Goal: Find contact information: Find contact information

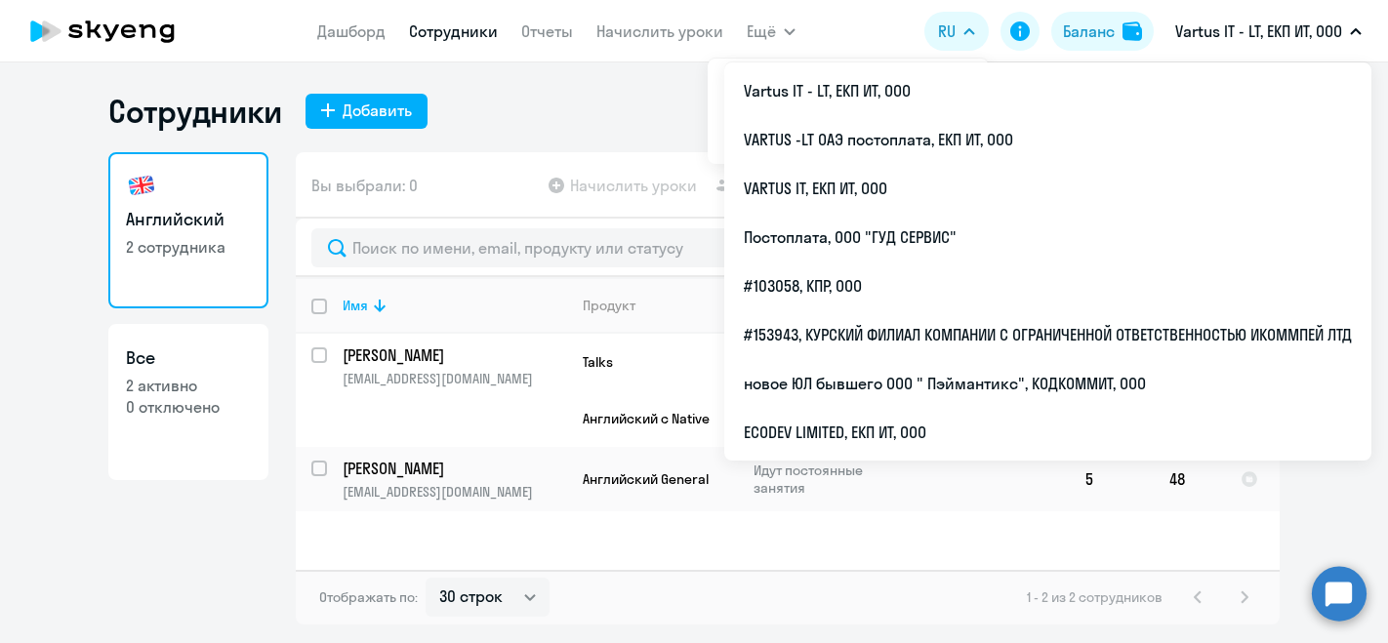
select select "30"
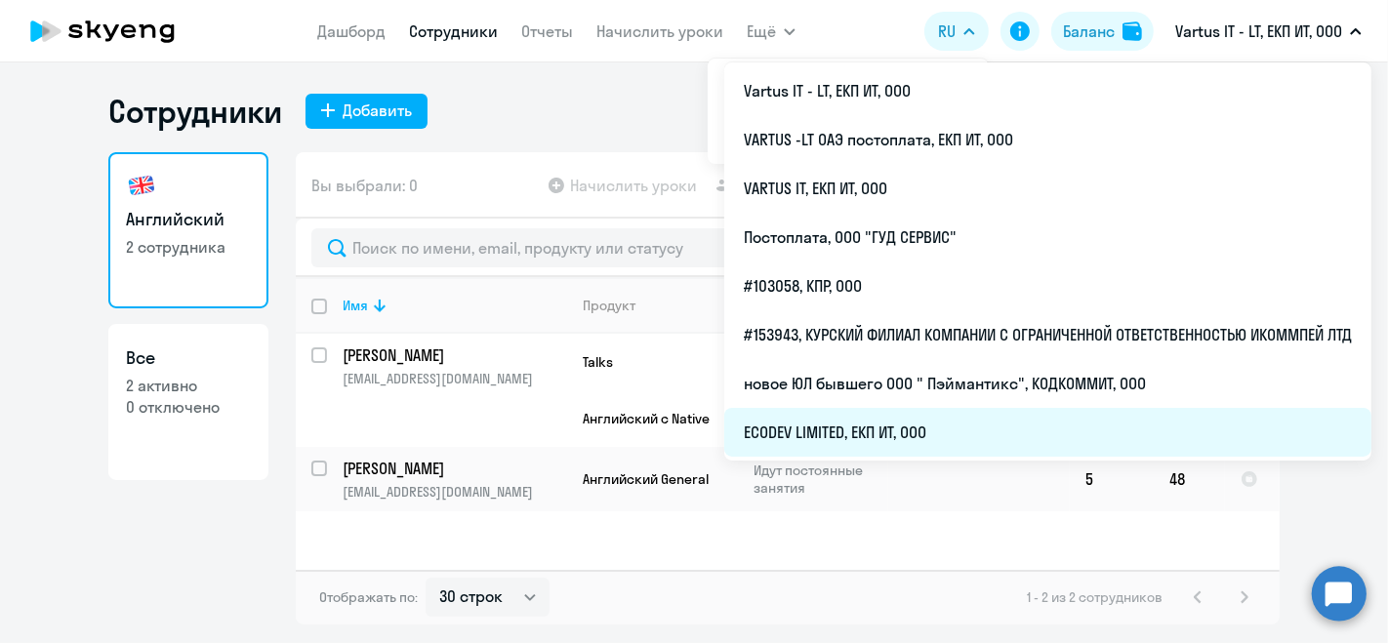
click at [958, 416] on li "ECODEV LIMITED, ЕКП ИТ, ООО" at bounding box center [1047, 432] width 647 height 49
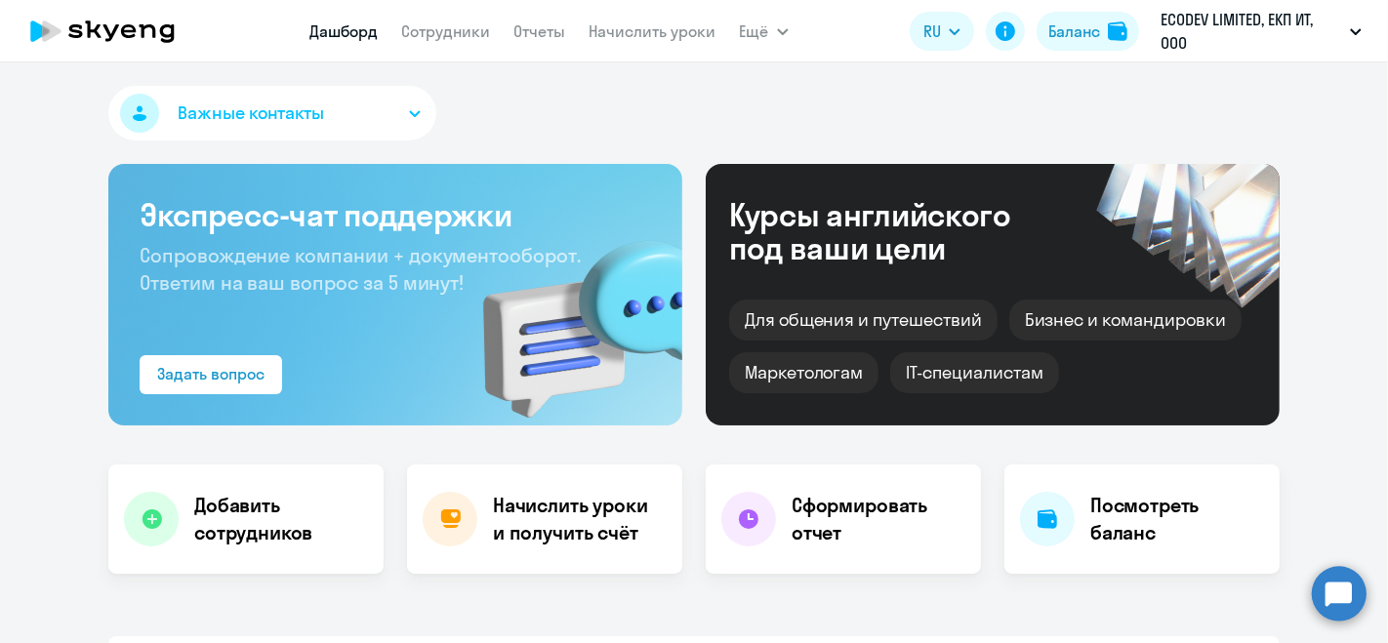
click at [490, 22] on link "Сотрудники" at bounding box center [446, 31] width 89 height 20
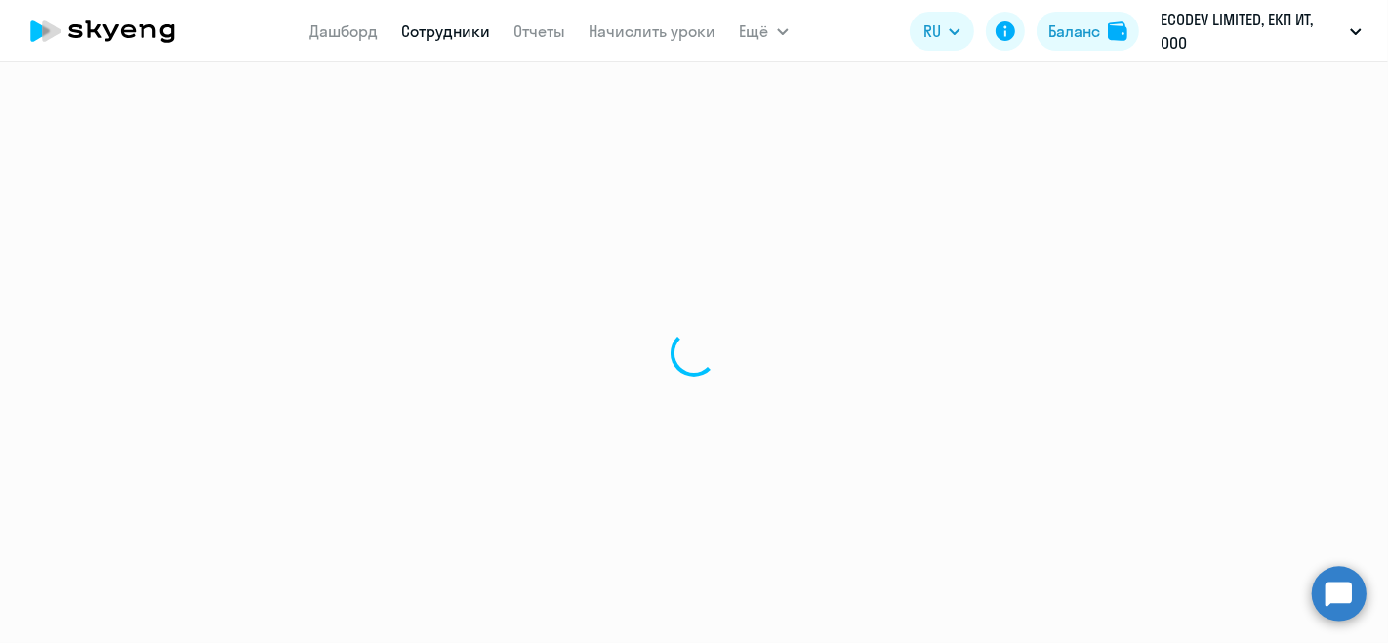
select select "30"
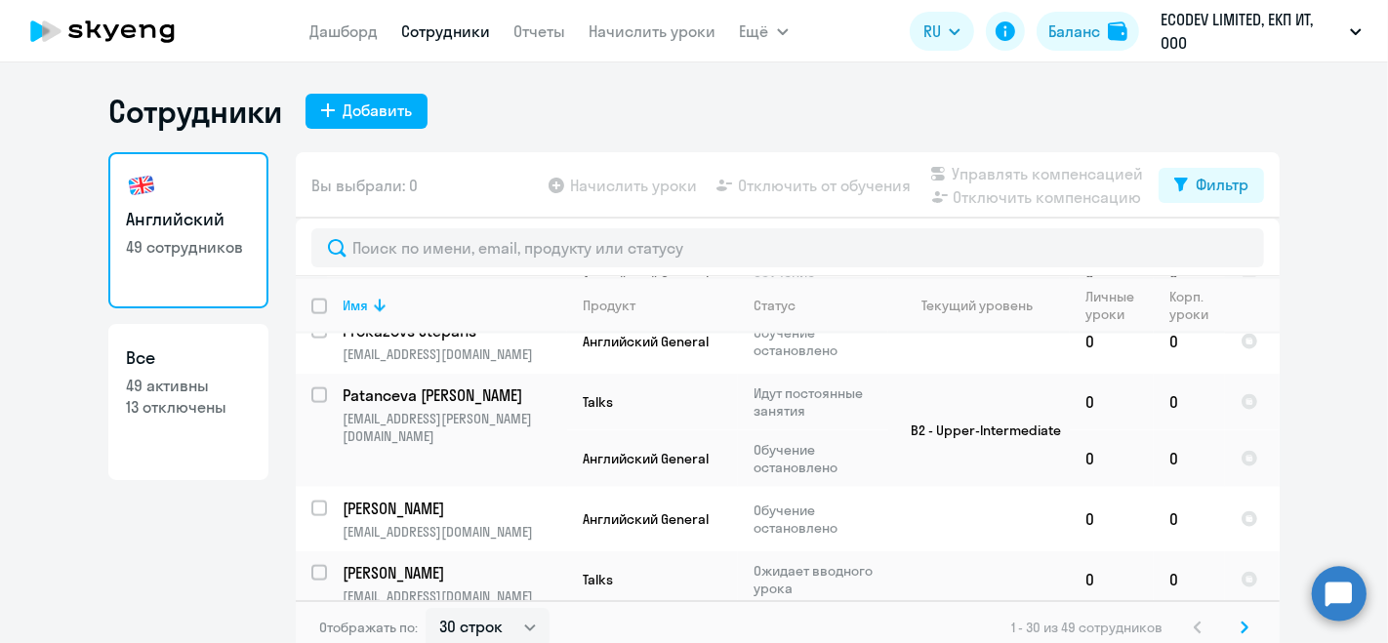
scroll to position [2389, 0]
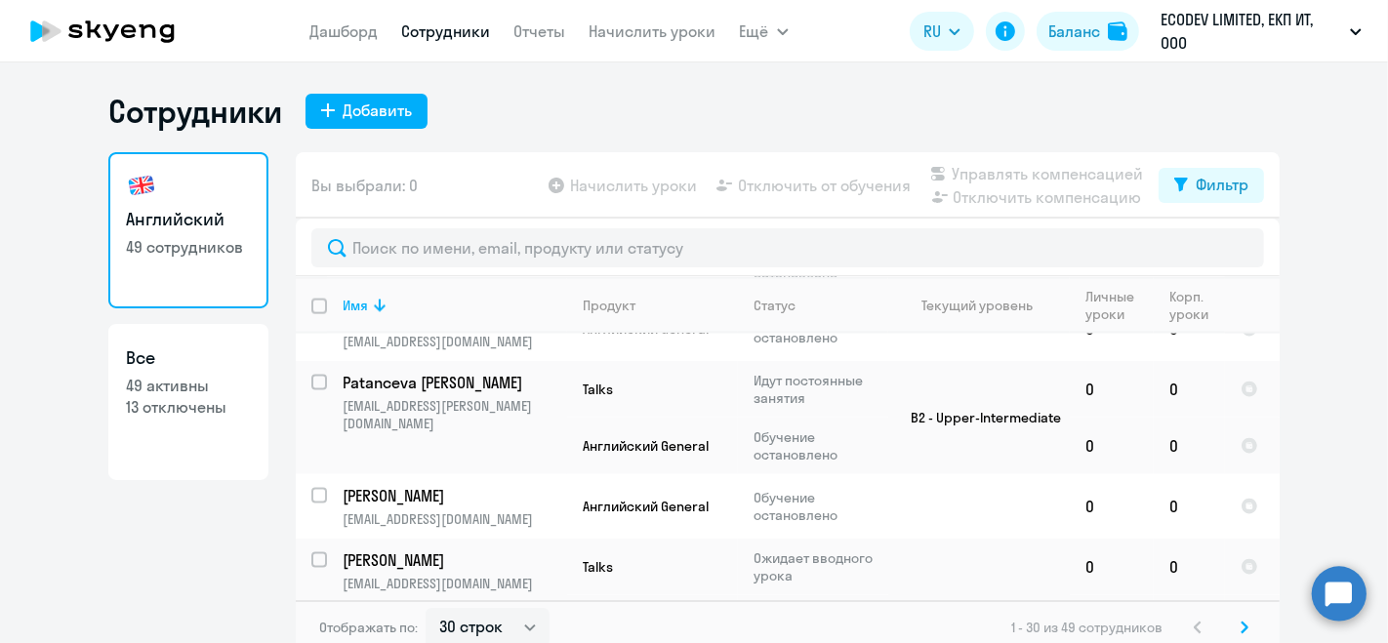
click at [1240, 623] on svg-icon at bounding box center [1243, 627] width 23 height 23
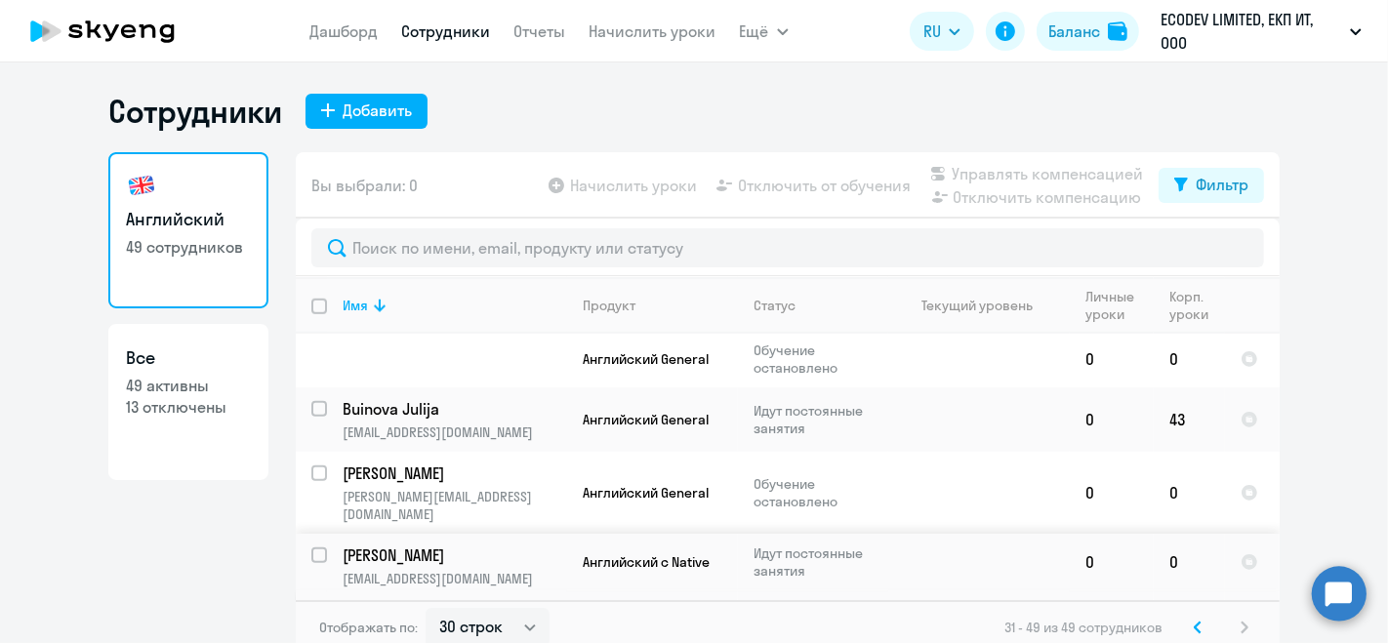
scroll to position [1289, 0]
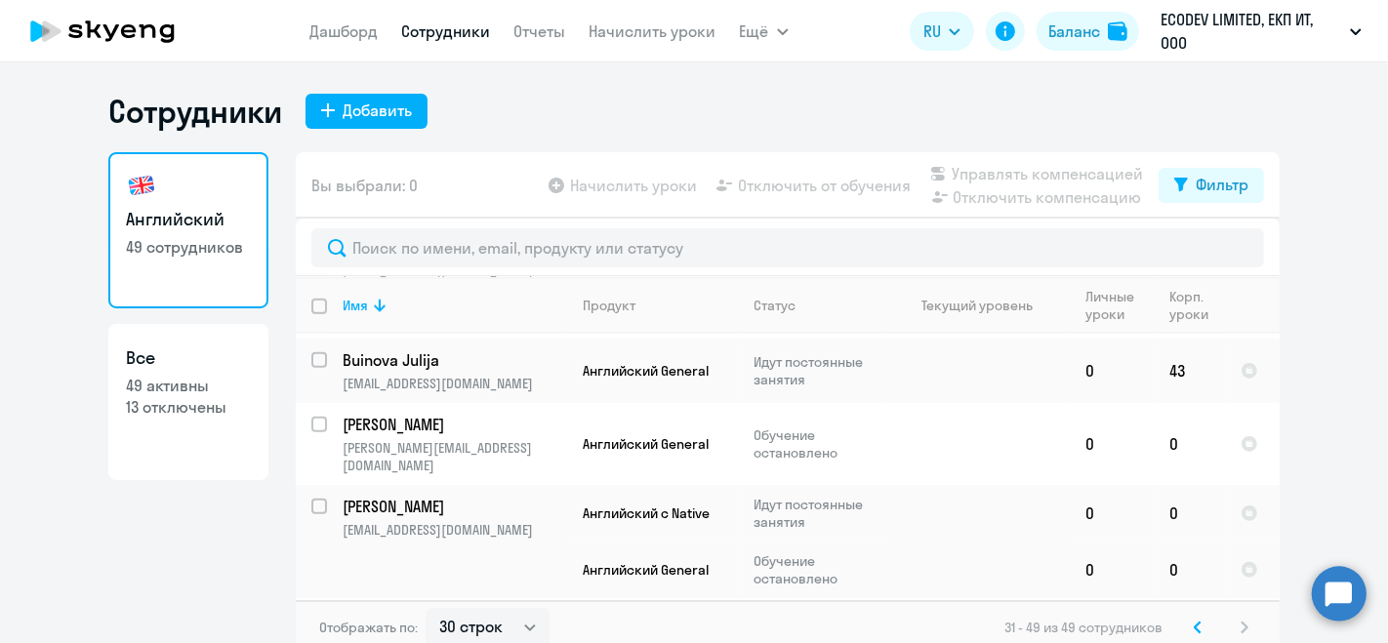
click at [422, 609] on p "[PERSON_NAME]" at bounding box center [452, 619] width 221 height 21
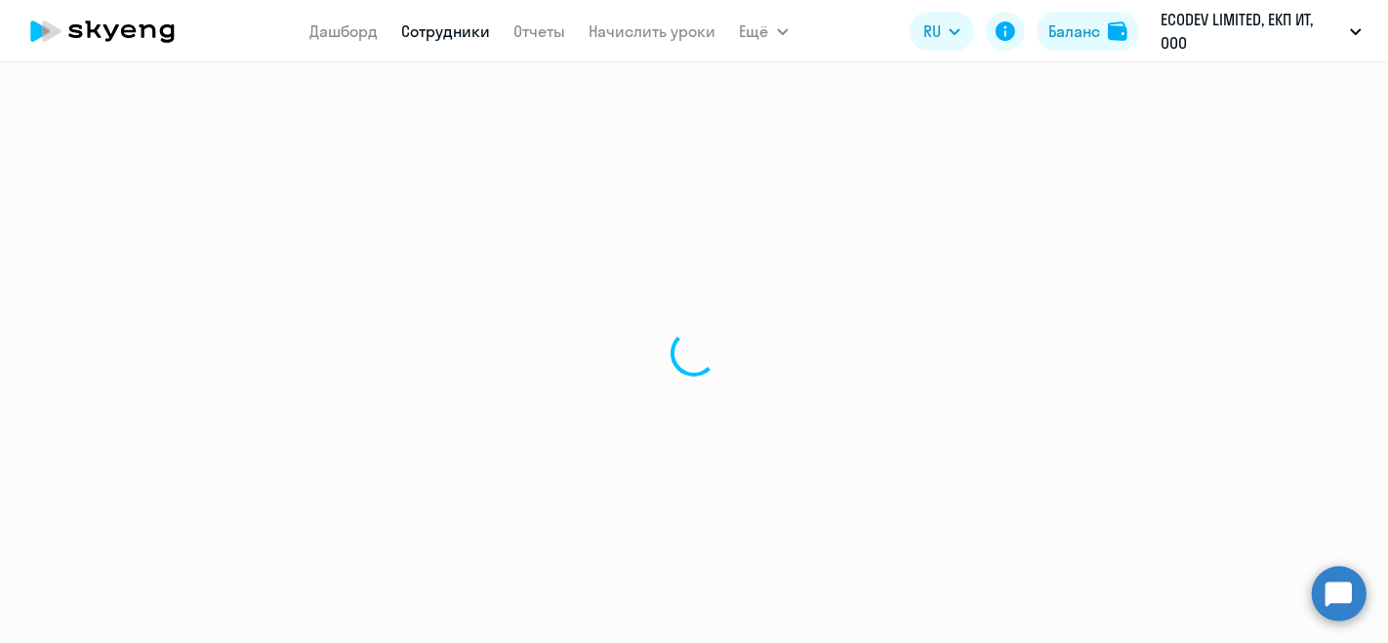
select select "english"
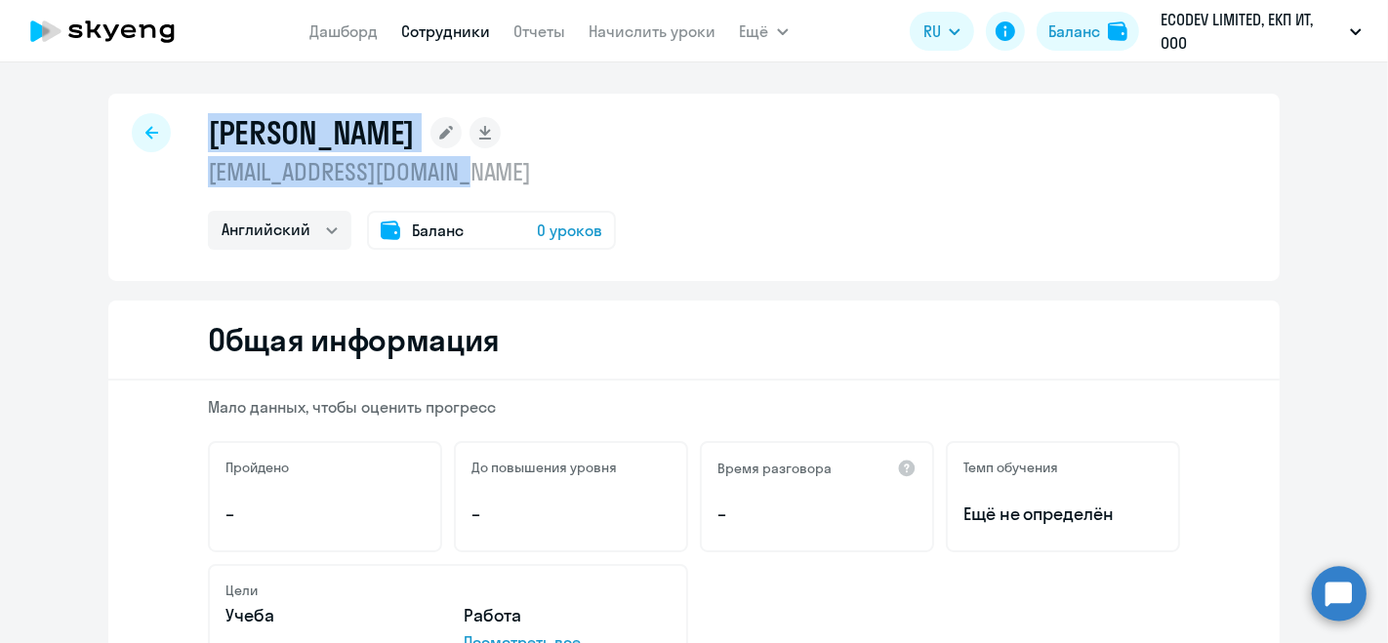
drag, startPoint x: 198, startPoint y: 131, endPoint x: 529, endPoint y: 173, distance: 333.4
click at [529, 173] on div "[PERSON_NAME] [EMAIL_ADDRESS][DOMAIN_NAME] Английский Баланс 0 уроков" at bounding box center [693, 187] width 1171 height 187
copy div "[PERSON_NAME] [PERSON_NAME][EMAIL_ADDRESS][DOMAIN_NAME]"
